Goal: Find contact information: Obtain details needed to contact an individual or organization

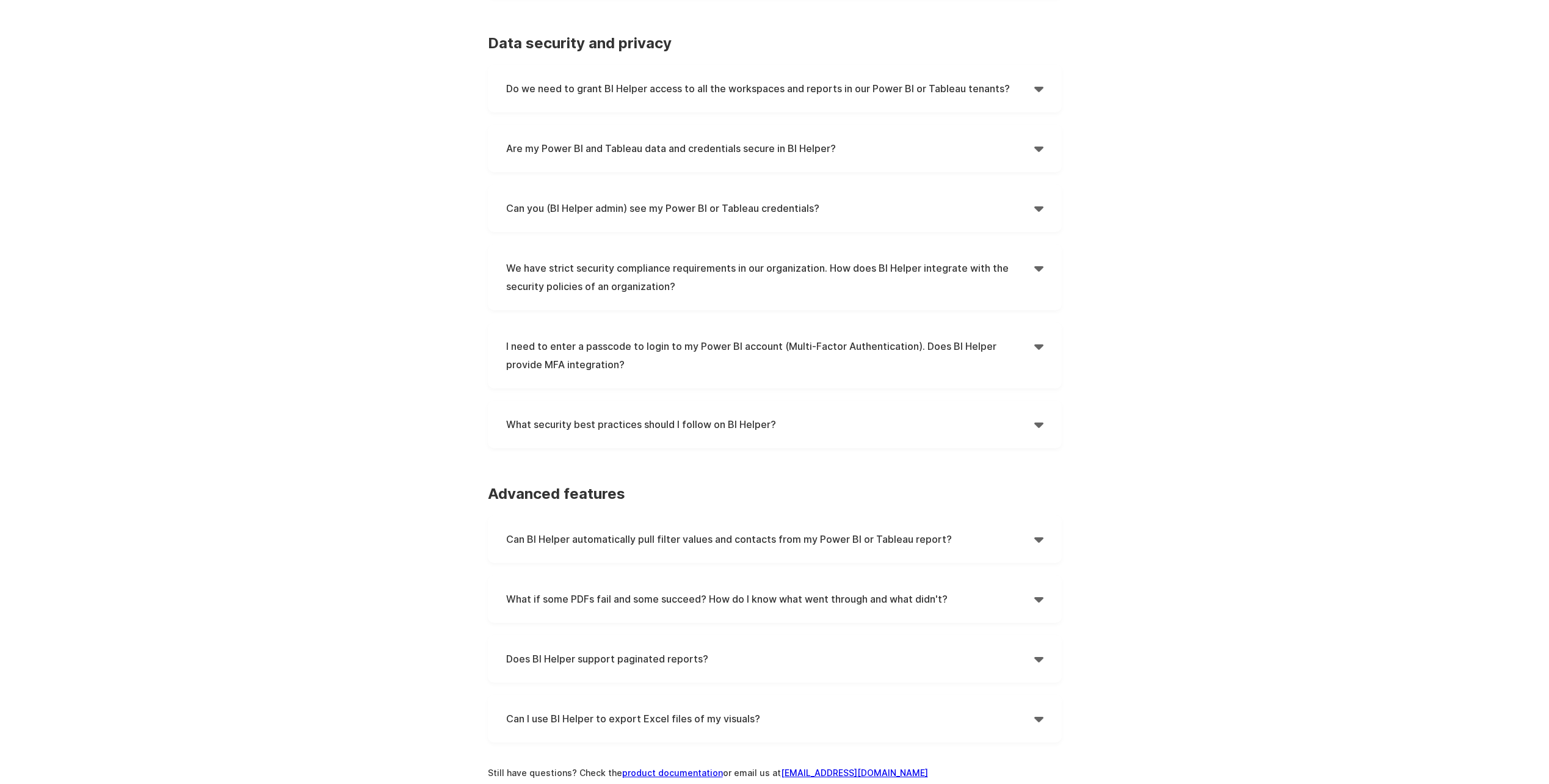
scroll to position [963, 0]
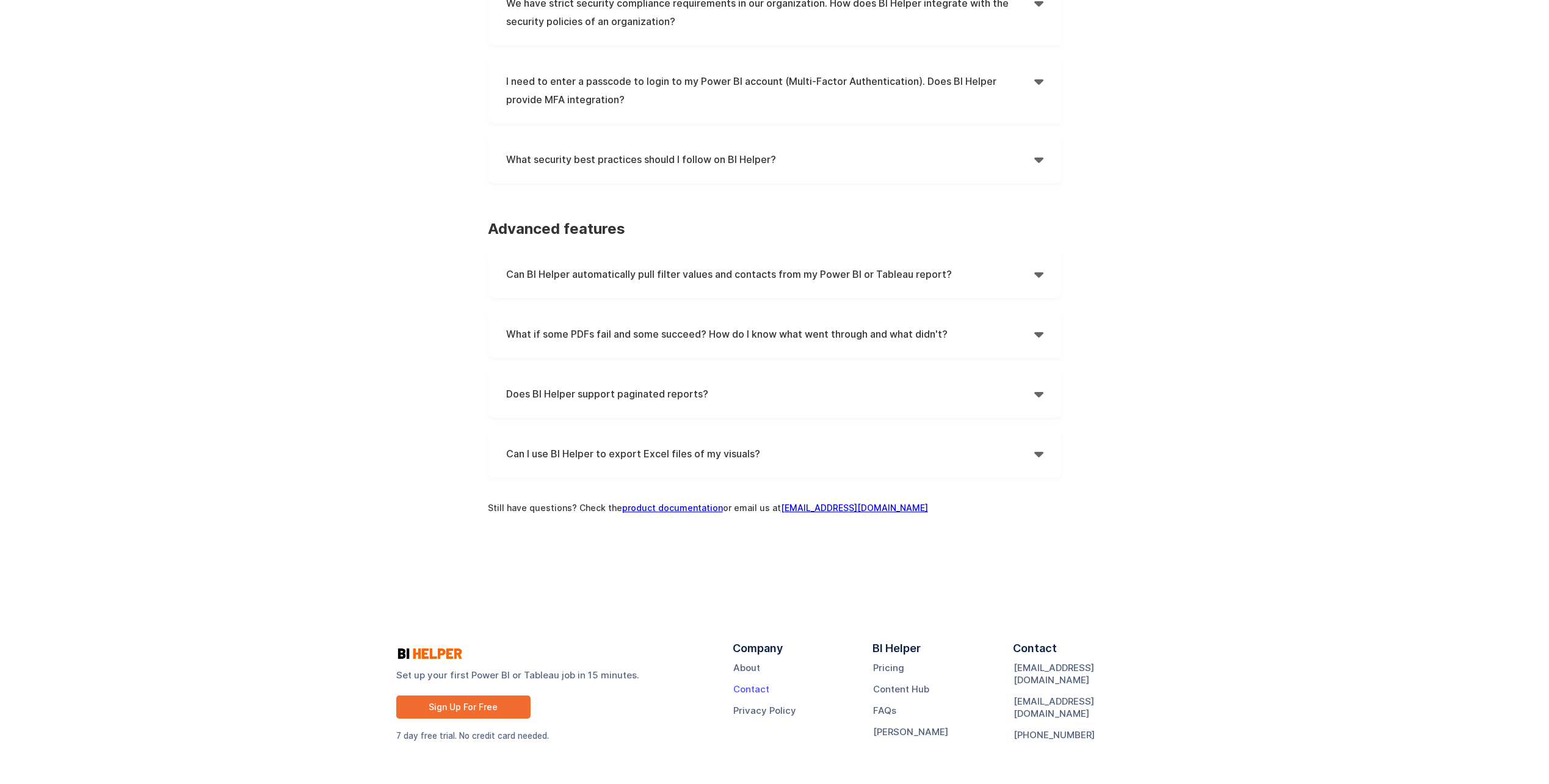
click at [756, 691] on link "Contact" at bounding box center [751, 689] width 36 height 12
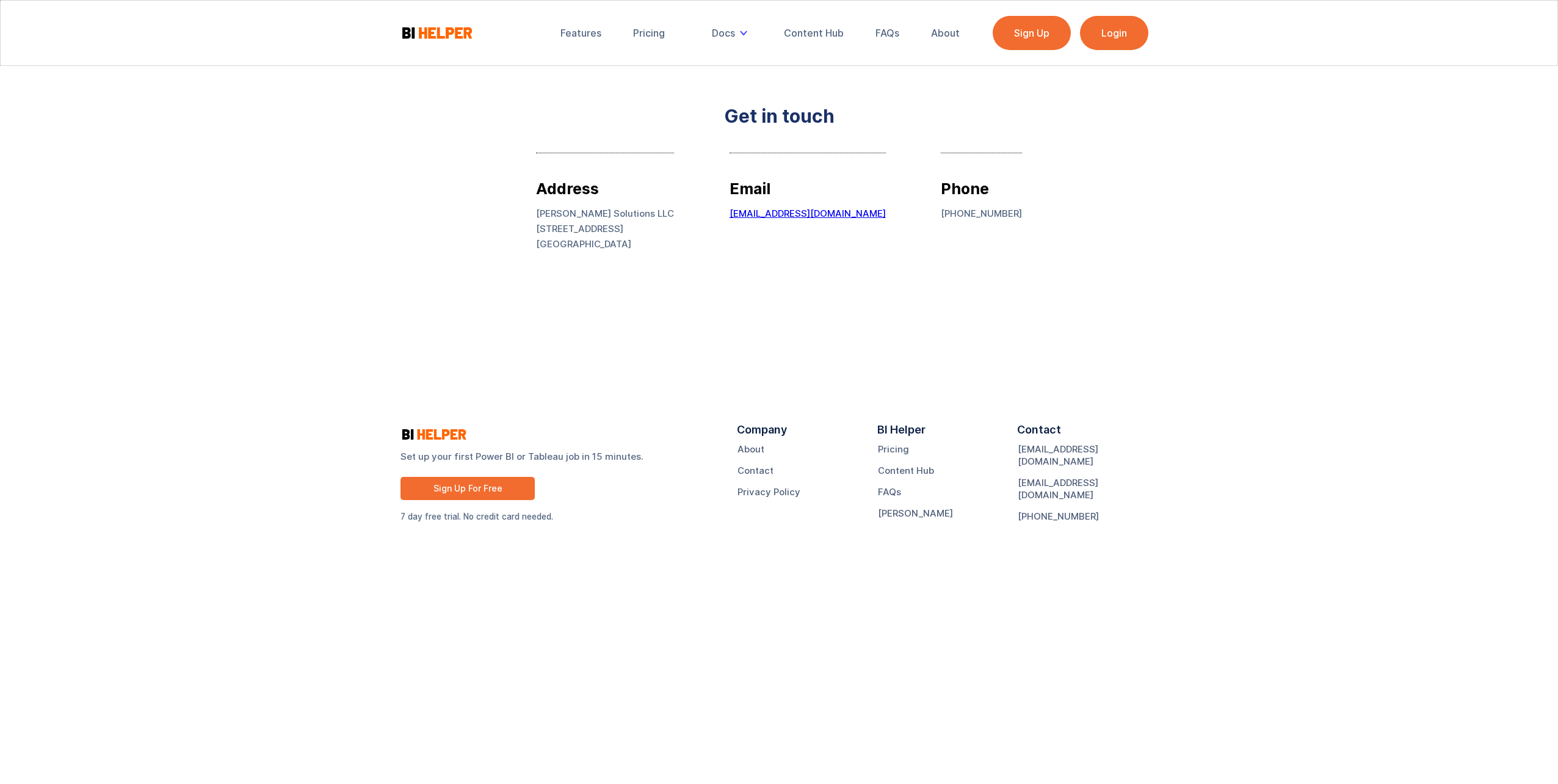
click at [943, 207] on p "[PHONE_NUMBER]" at bounding box center [981, 213] width 81 height 15
click at [945, 208] on p "[PHONE_NUMBER]" at bounding box center [981, 213] width 81 height 15
copy p "[PHONE_NUMBER]"
click at [1041, 510] on link "[PHONE_NUMBER]" at bounding box center [1058, 516] width 81 height 12
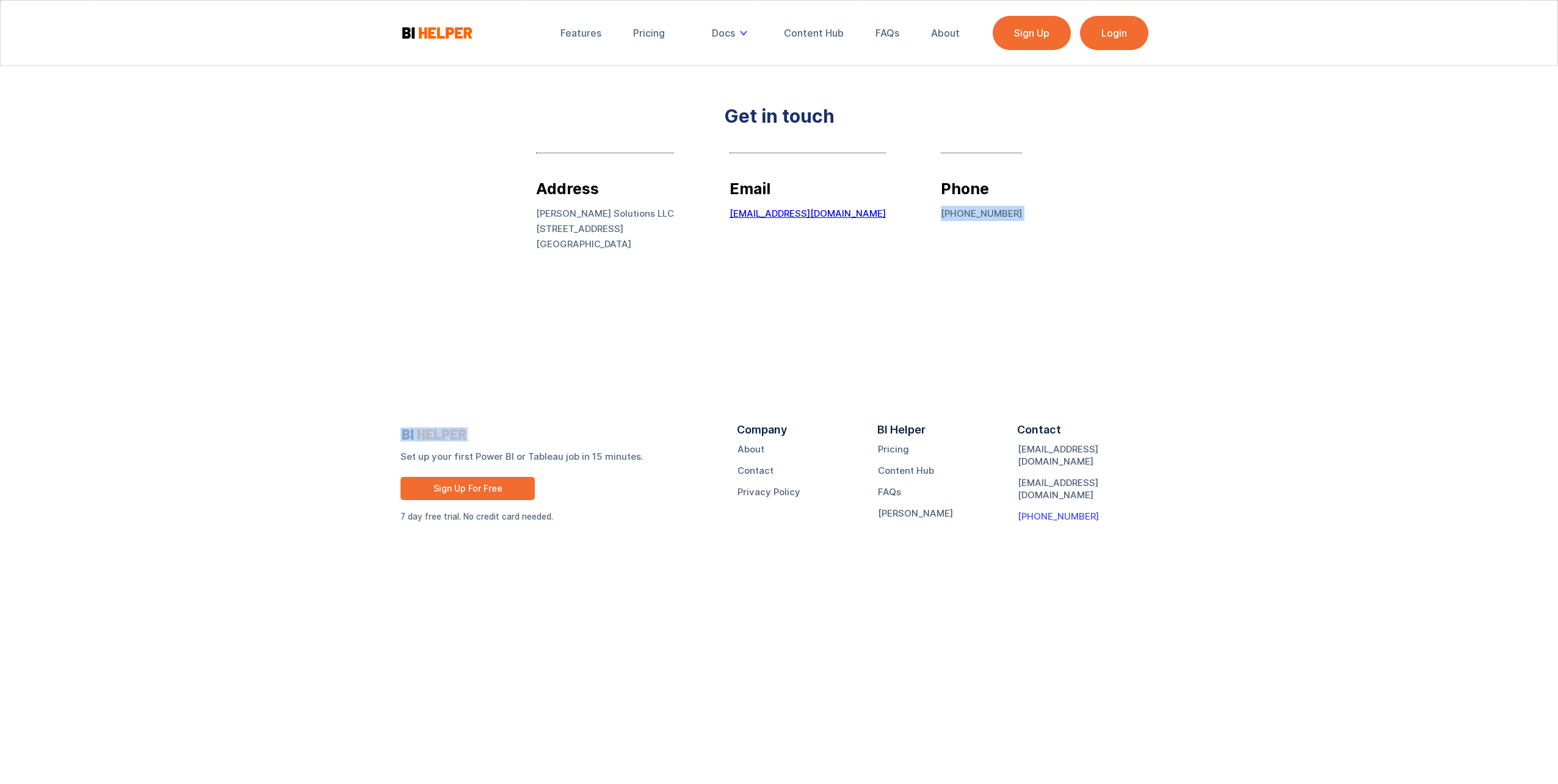
click at [1066, 510] on link "[PHONE_NUMBER]" at bounding box center [1058, 516] width 81 height 12
click at [882, 32] on div "FAQs" at bounding box center [887, 33] width 24 height 12
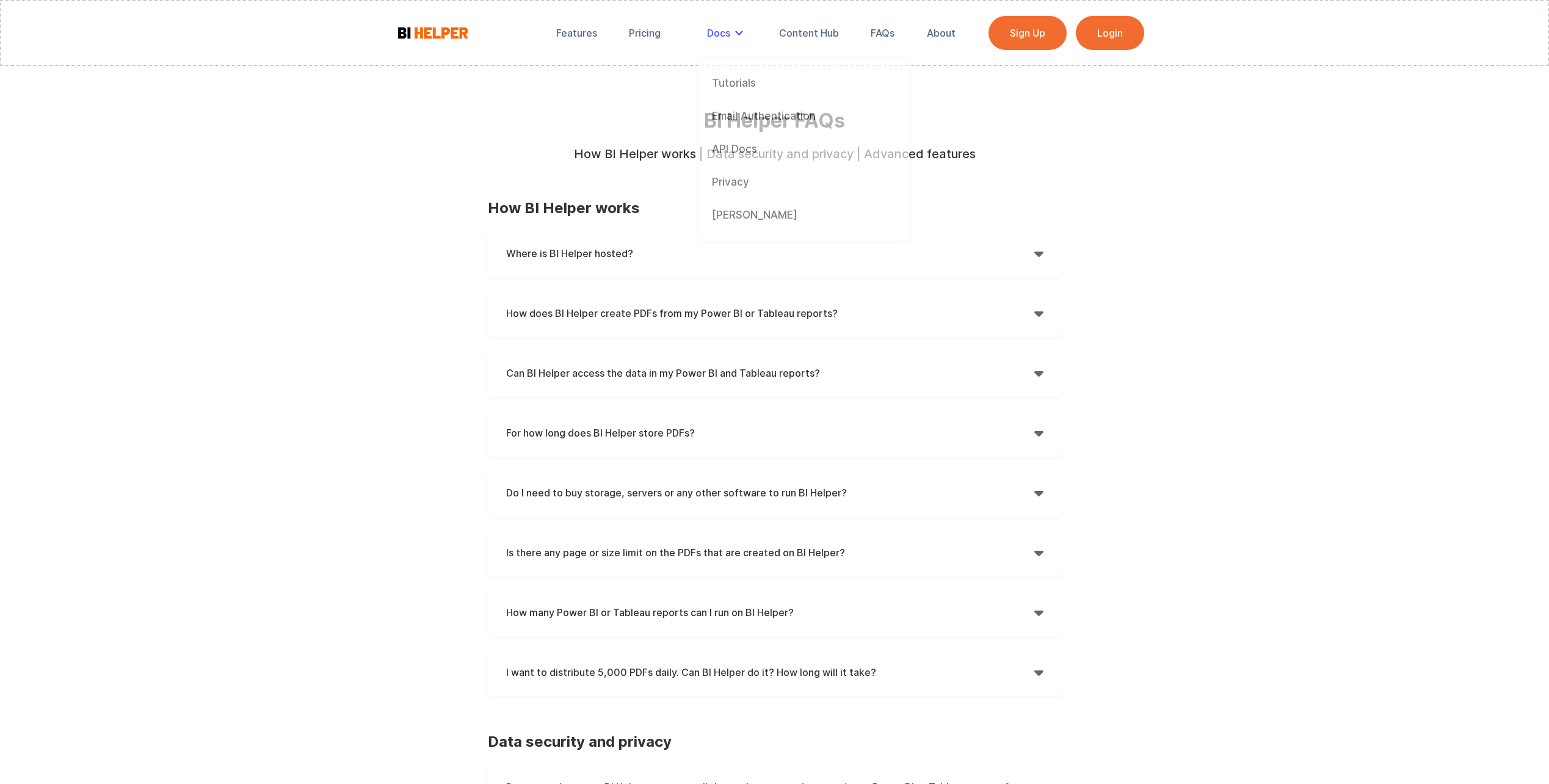
click at [721, 36] on div "Docs" at bounding box center [719, 33] width 23 height 12
click at [725, 81] on div "Tutorials" at bounding box center [733, 81] width 44 height 13
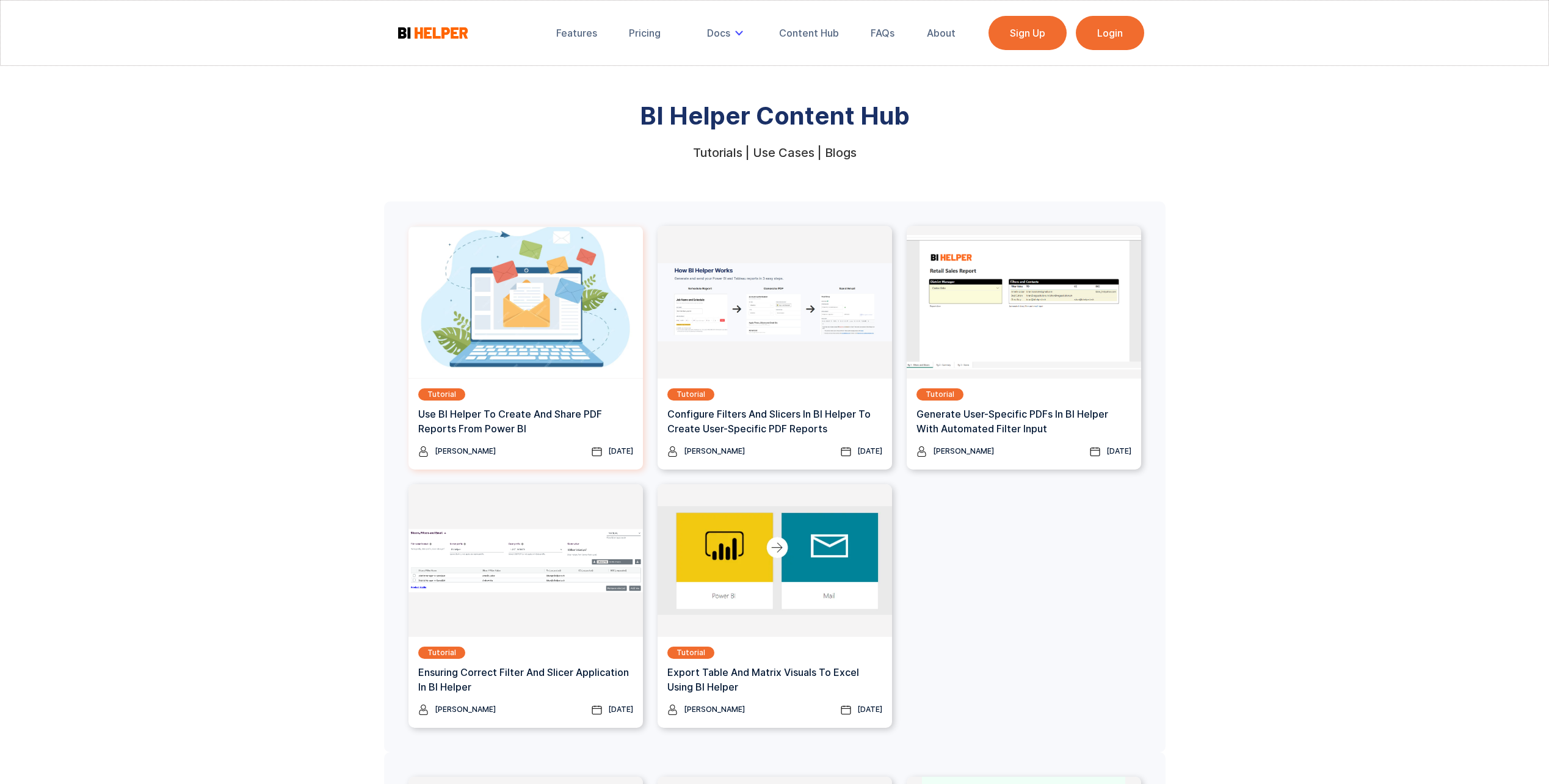
click at [462, 423] on h3 "Use BI Helper To Create And Share PDF Reports From Power BI" at bounding box center [526, 421] width 215 height 29
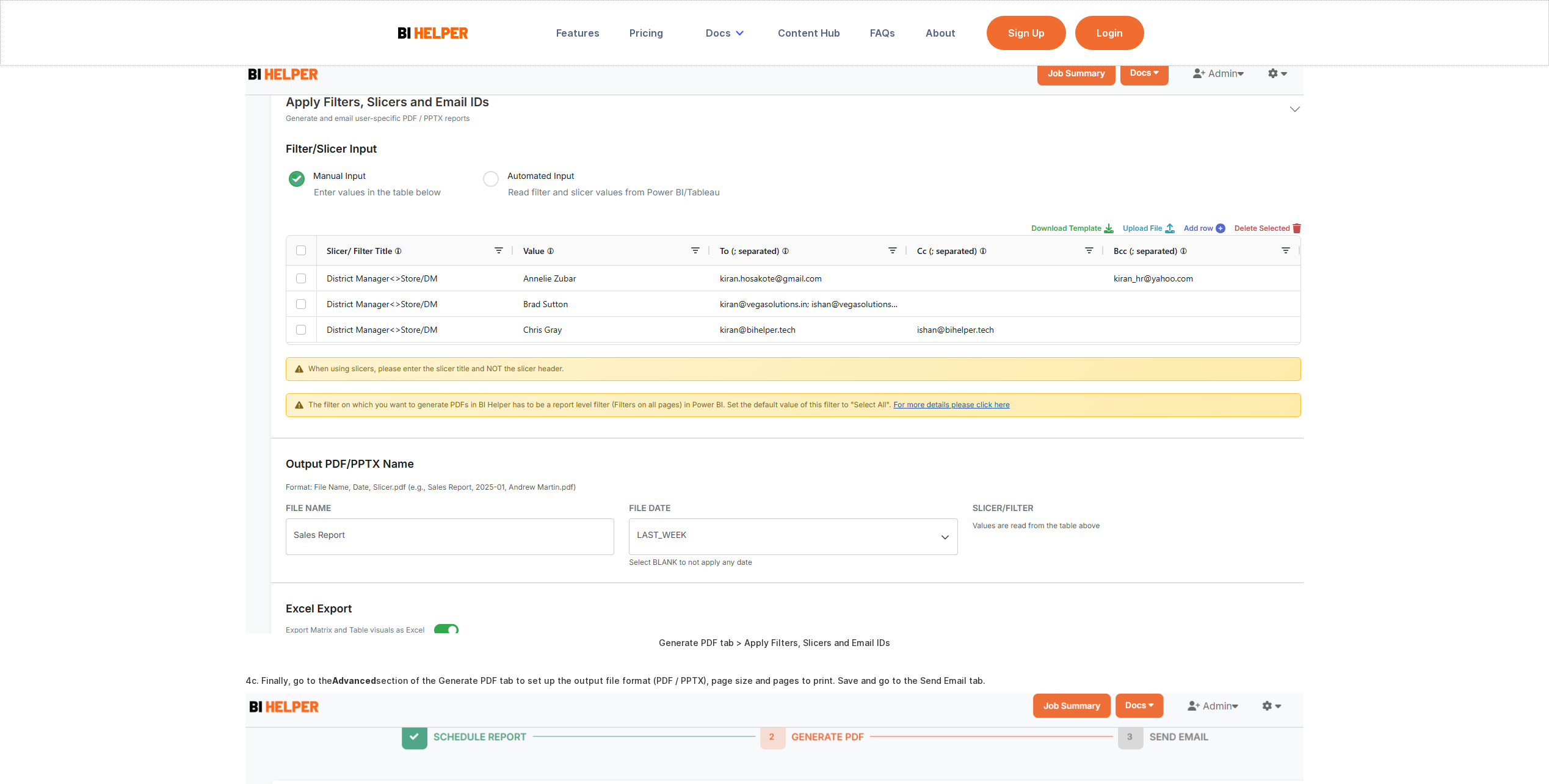
scroll to position [2320, 0]
